Goal: Browse casually: Explore the website without a specific task or goal

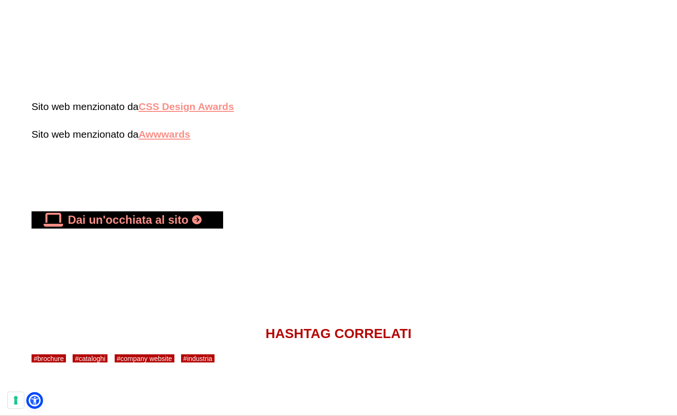
scroll to position [2052, 0]
click at [182, 228] on link "Dai un'occhiata al sito" at bounding box center [128, 219] width 192 height 17
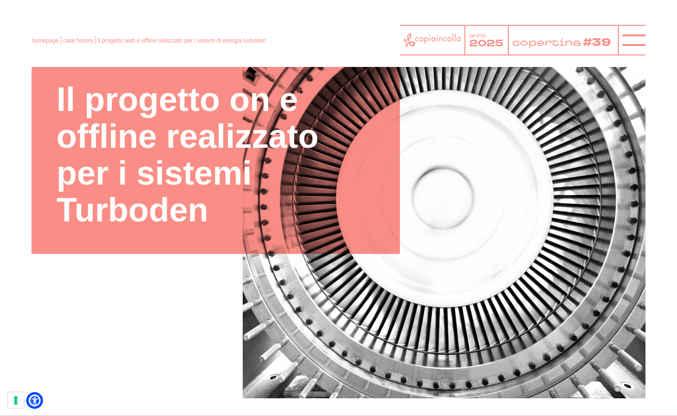
scroll to position [120, 0]
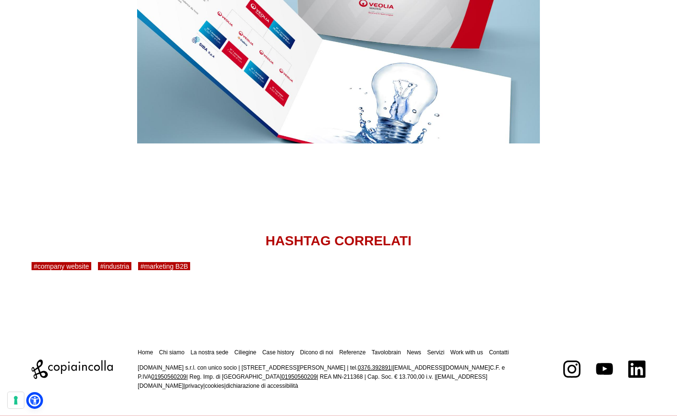
scroll to position [2343, 0]
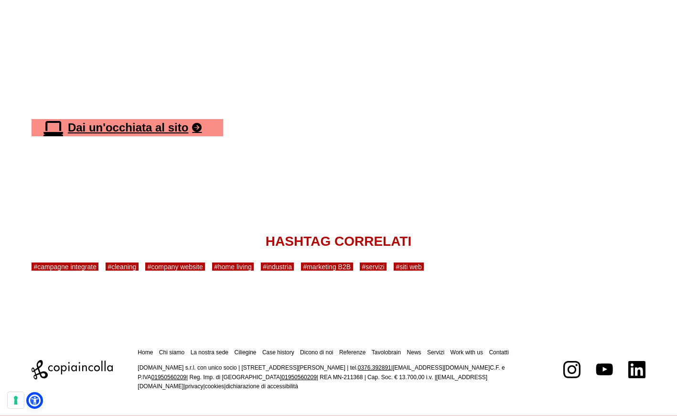
scroll to position [2968, 0]
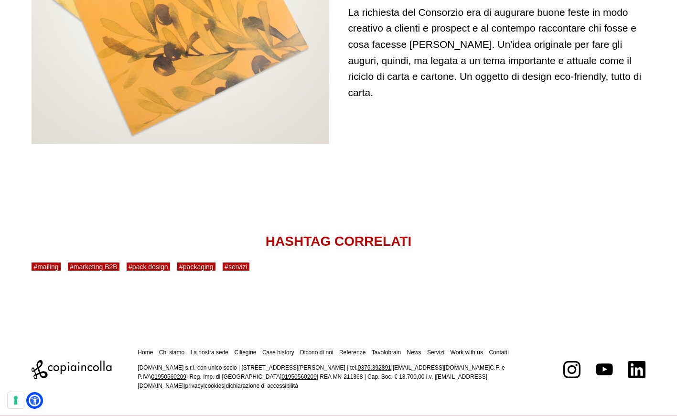
scroll to position [2543, 0]
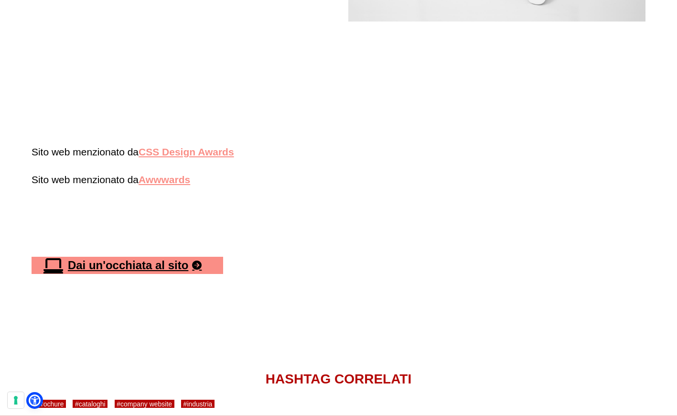
scroll to position [2006, 0]
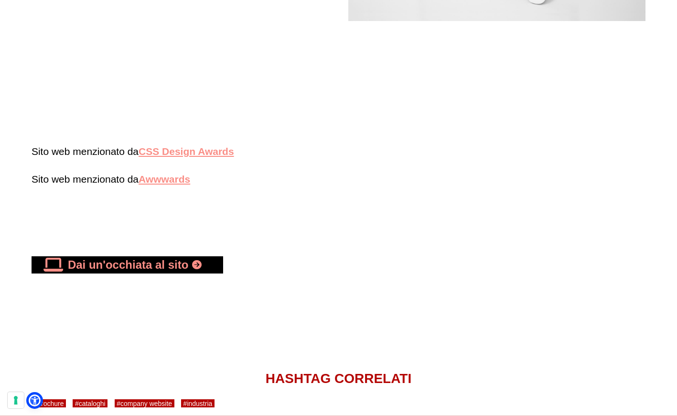
click at [165, 273] on link "Dai un'occhiata al sito" at bounding box center [128, 264] width 192 height 17
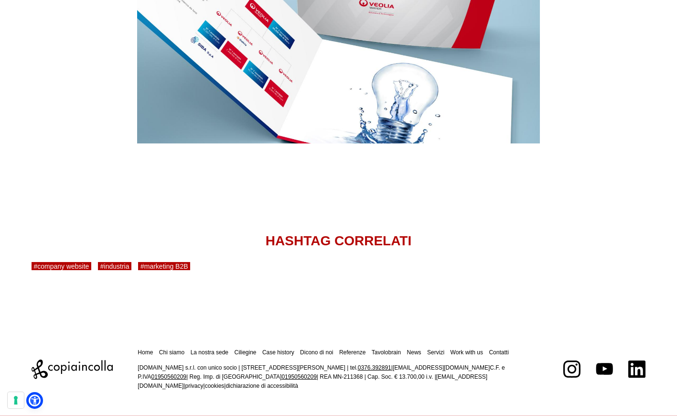
scroll to position [2343, 0]
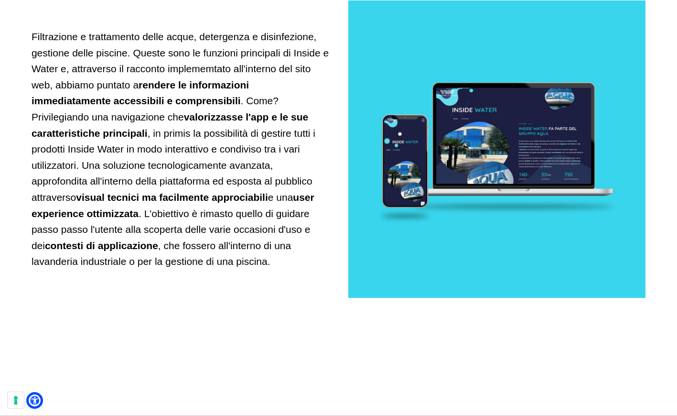
scroll to position [1638, 0]
